Goal: Find contact information: Find contact information

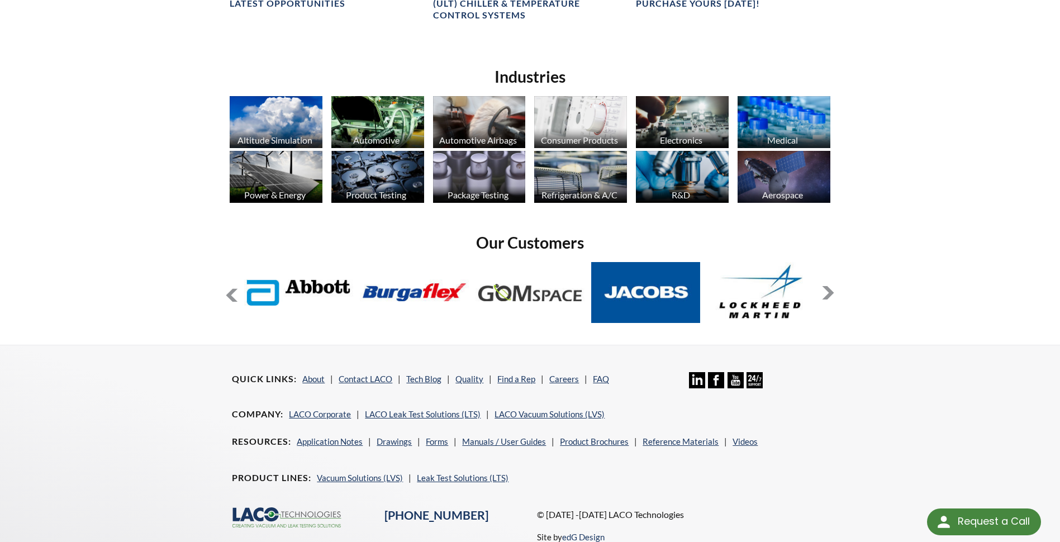
scroll to position [876, 0]
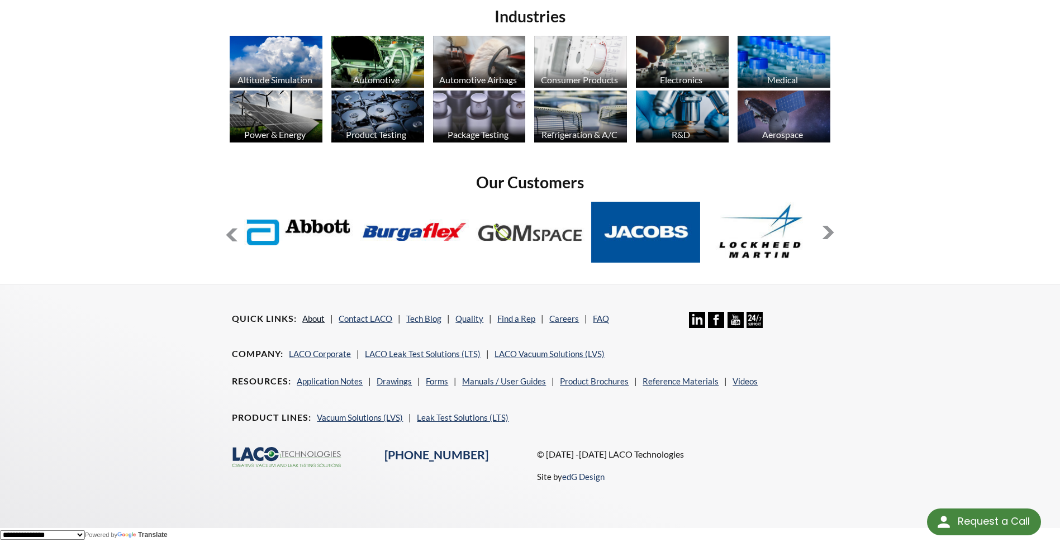
drag, startPoint x: 290, startPoint y: 318, endPoint x: 307, endPoint y: 318, distance: 16.8
click at [290, 318] on h4 "Quick Links" at bounding box center [264, 319] width 65 height 12
click at [316, 319] on link "About" at bounding box center [313, 318] width 22 height 10
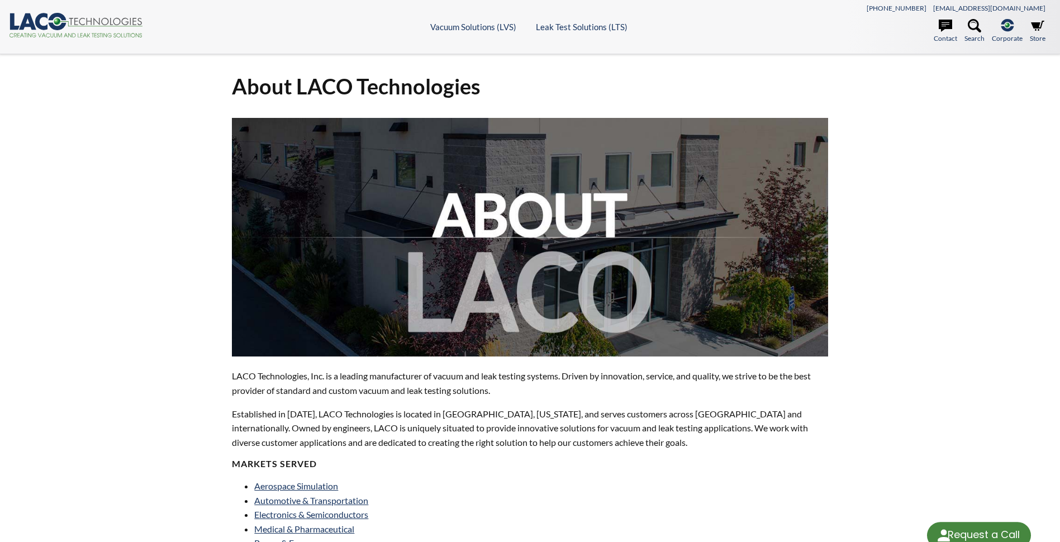
select select "Language Translate Widget"
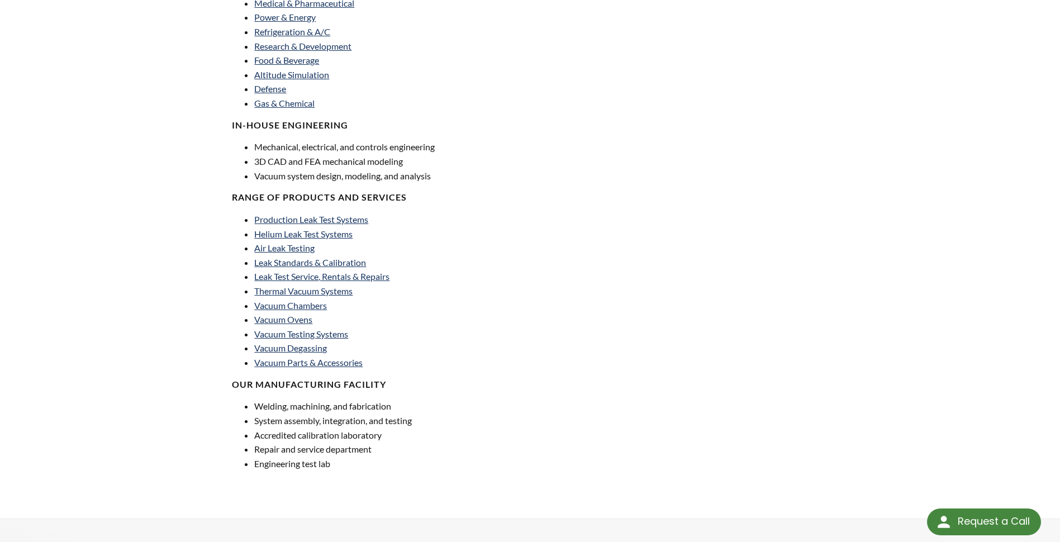
scroll to position [761, 0]
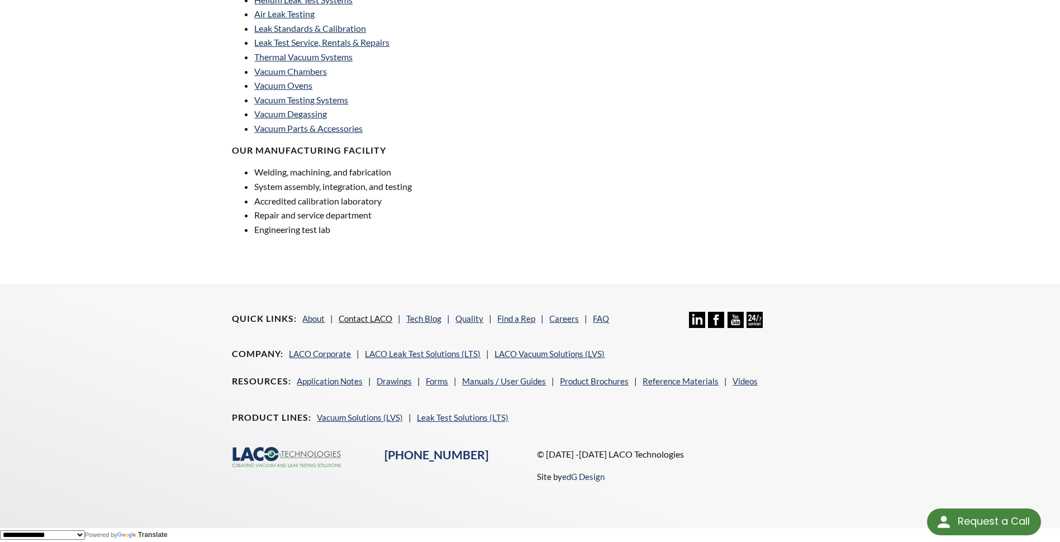
click at [357, 319] on link "Contact LACO" at bounding box center [365, 318] width 54 height 10
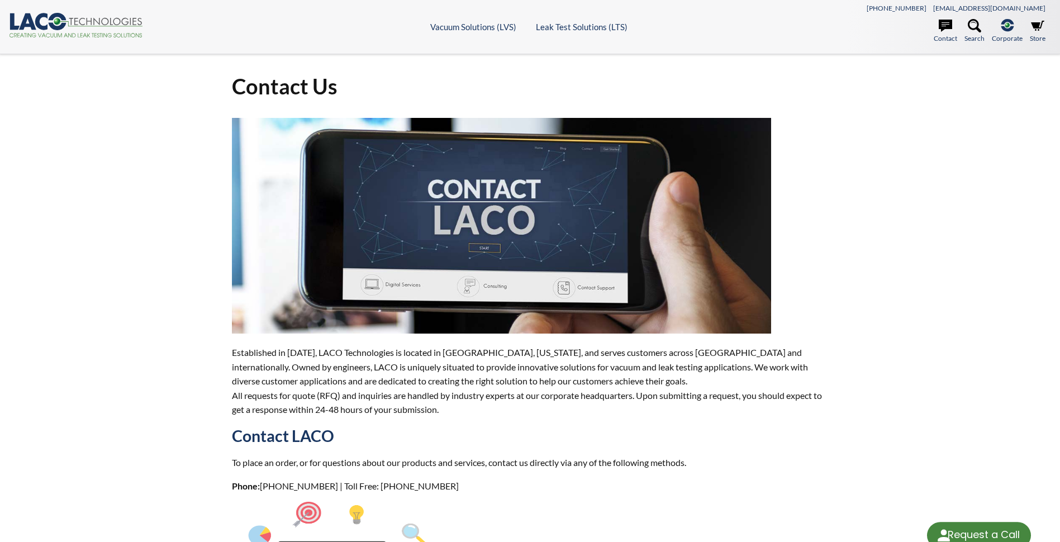
select select "Language Translate Widget"
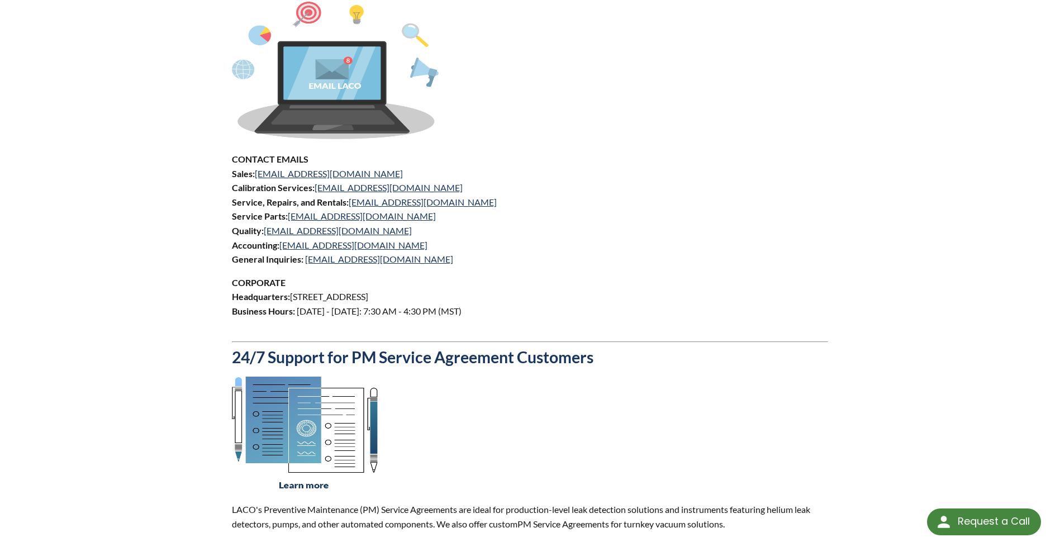
scroll to position [503, 0]
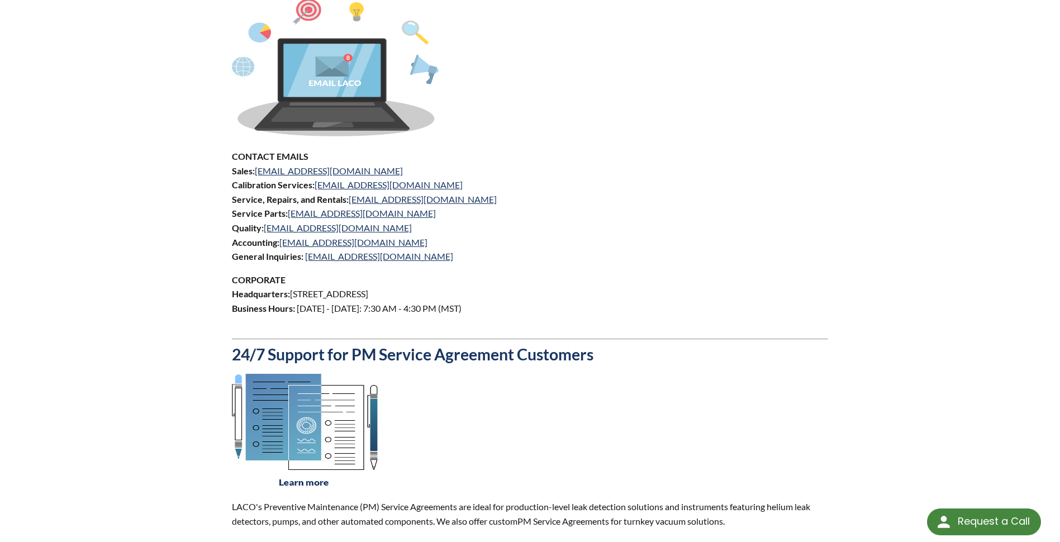
drag, startPoint x: 493, startPoint y: 293, endPoint x: 289, endPoint y: 293, distance: 203.9
click at [289, 293] on p "CORPORATE Headquarters: 3085 West Directors Row, Salt Lake City, UT 84104 Busin…" at bounding box center [529, 301] width 595 height 57
drag, startPoint x: 289, startPoint y: 293, endPoint x: 302, endPoint y: 293, distance: 12.8
copy p "3085 West Directors Row, Salt Lake City, UT 84104"
